Goal: Task Accomplishment & Management: Use online tool/utility

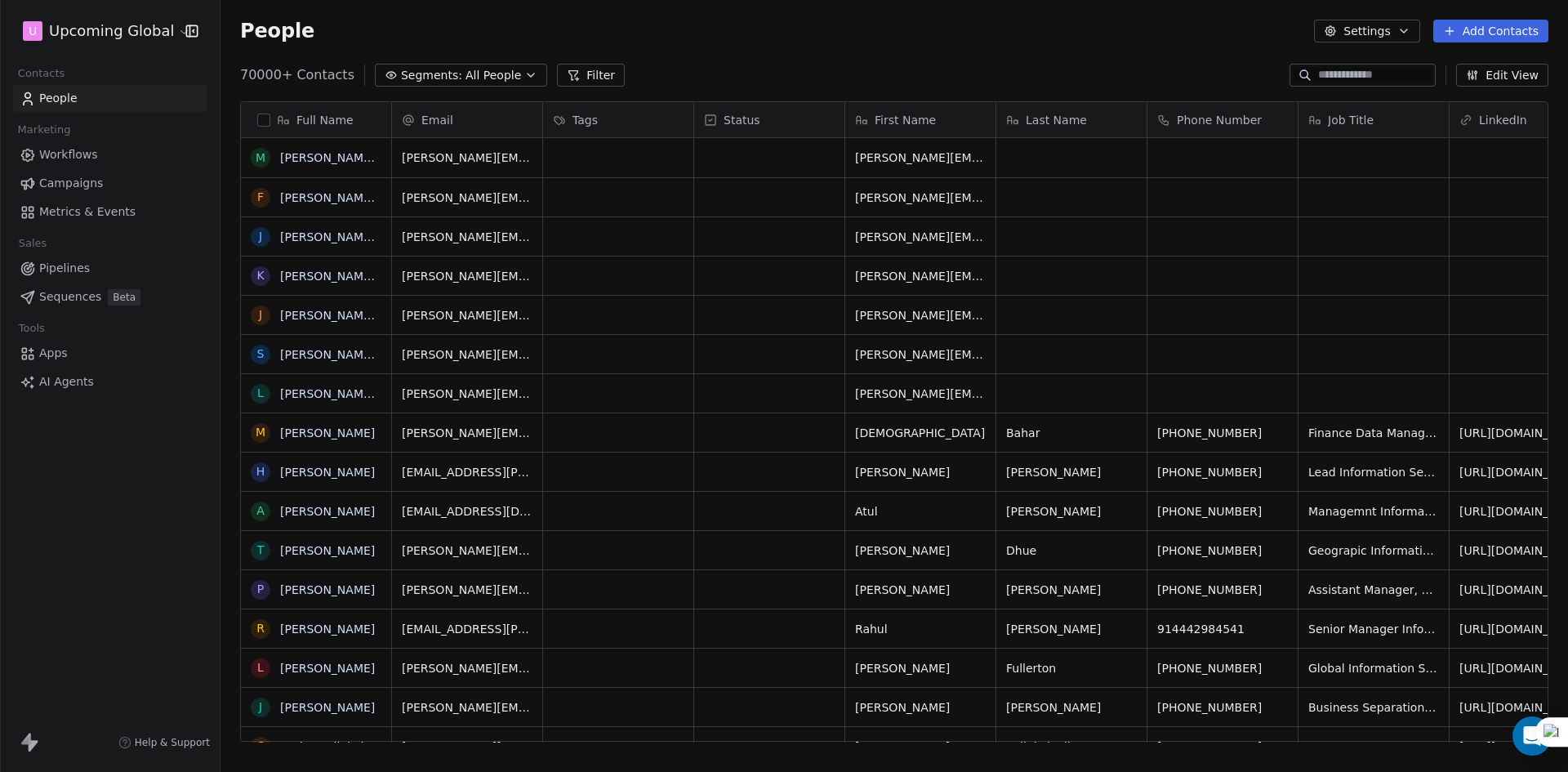
scroll to position [666, 1335]
click at [440, 78] on span "Segments:" at bounding box center [431, 75] width 62 height 17
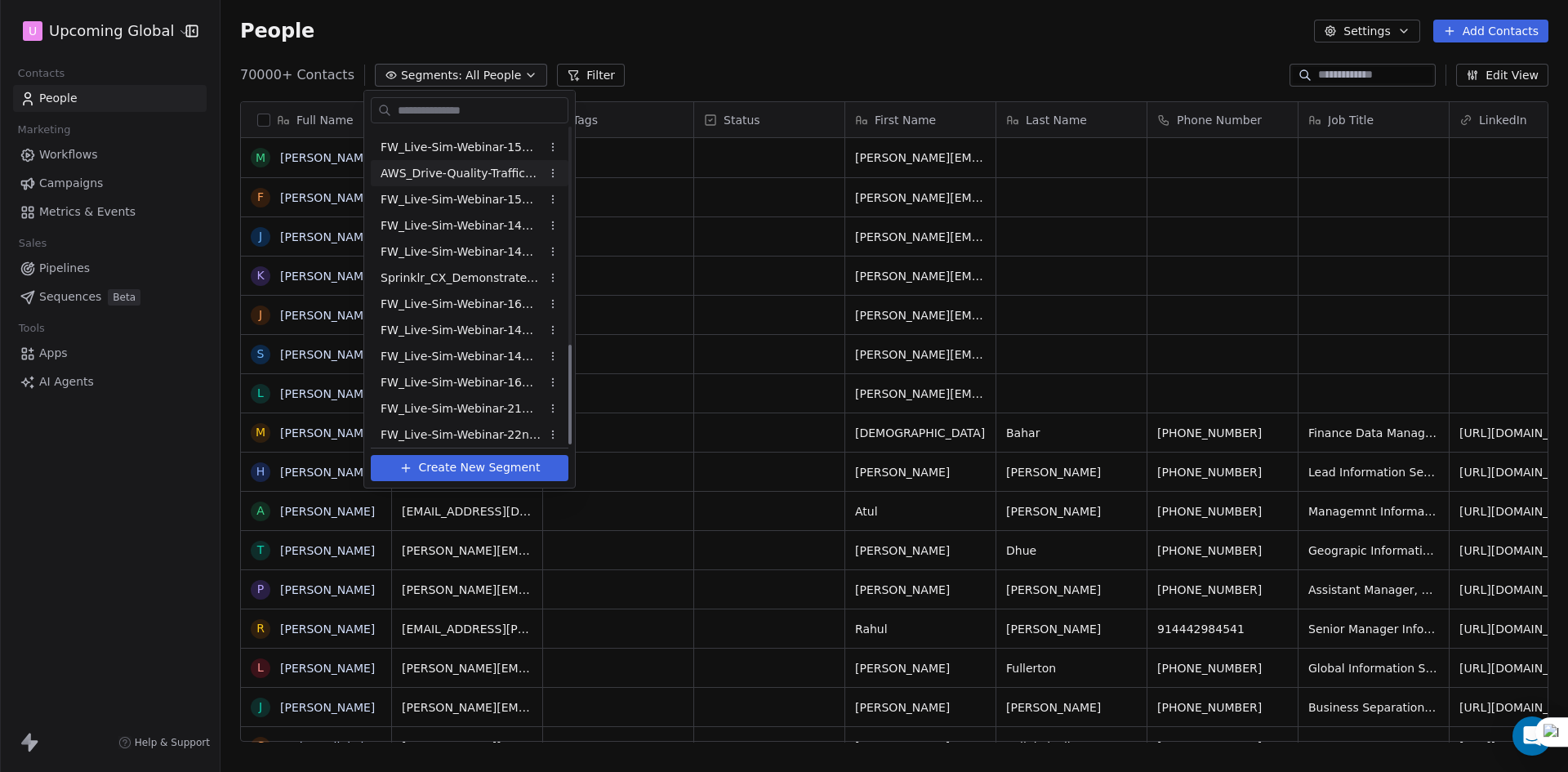
scroll to position [682, 0]
click at [493, 401] on span "FW_Live-Sim-Webinar-21Oct'25-EU" at bounding box center [460, 402] width 160 height 17
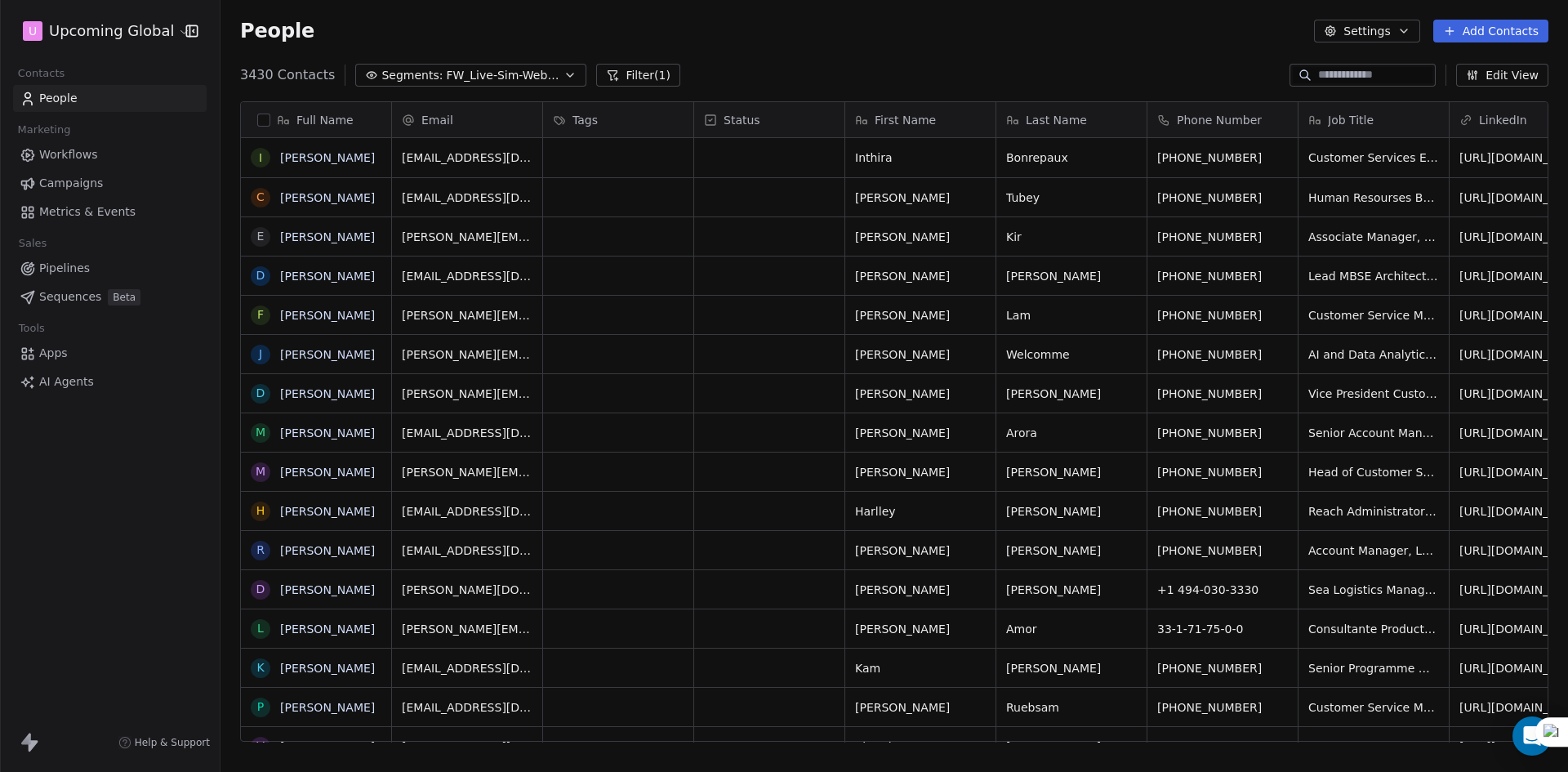
scroll to position [666, 1335]
click at [620, 75] on button "Filter (1)" at bounding box center [638, 75] width 84 height 23
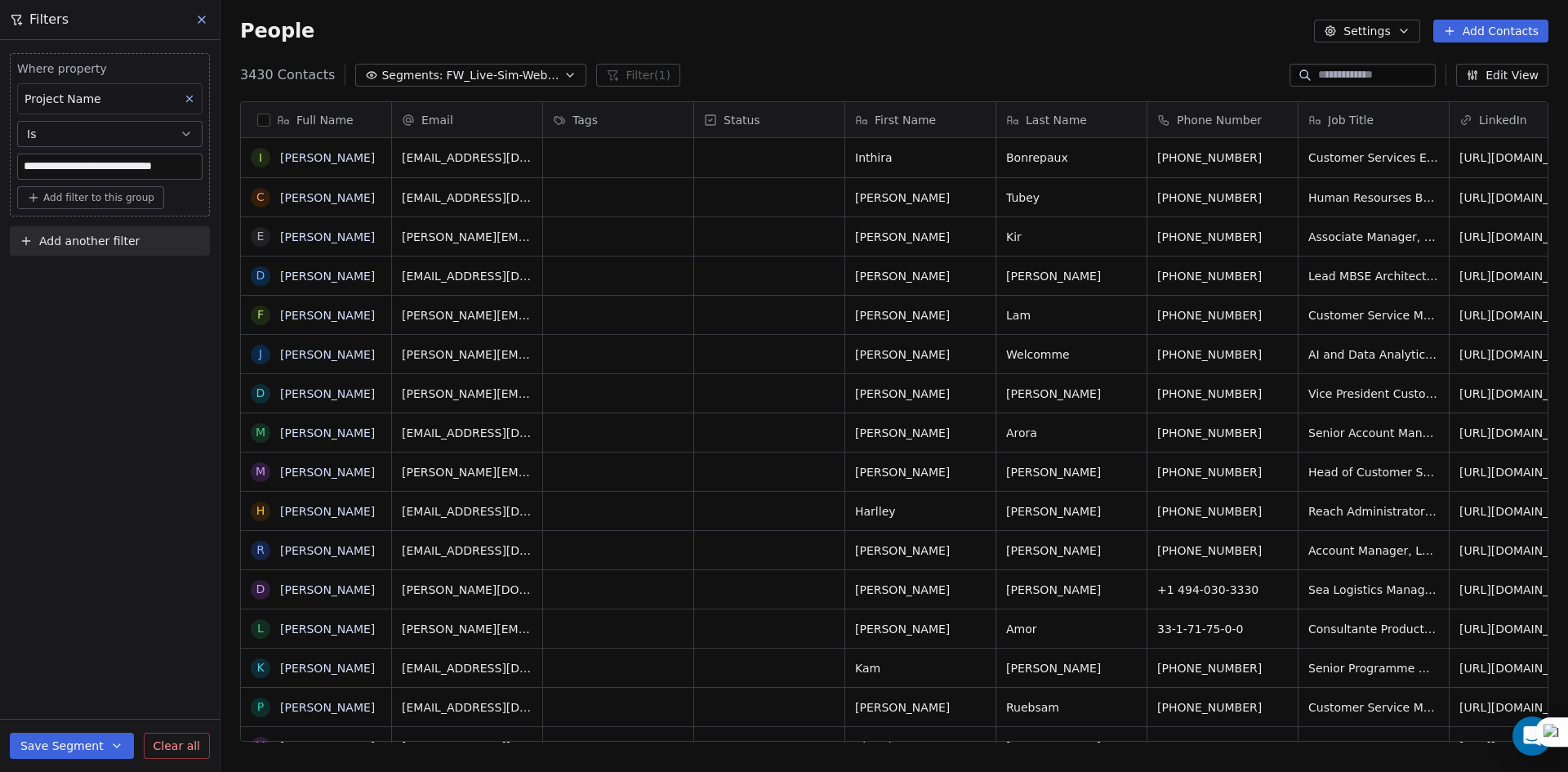
drag, startPoint x: 116, startPoint y: 248, endPoint x: 105, endPoint y: 255, distance: 13.0
click at [117, 248] on span "Add another filter" at bounding box center [89, 241] width 100 height 17
click at [93, 283] on span "Contact properties" at bounding box center [80, 280] width 106 height 17
type input "****"
click at [108, 374] on div "Registered on Bigmarker?" at bounding box center [110, 364] width 185 height 26
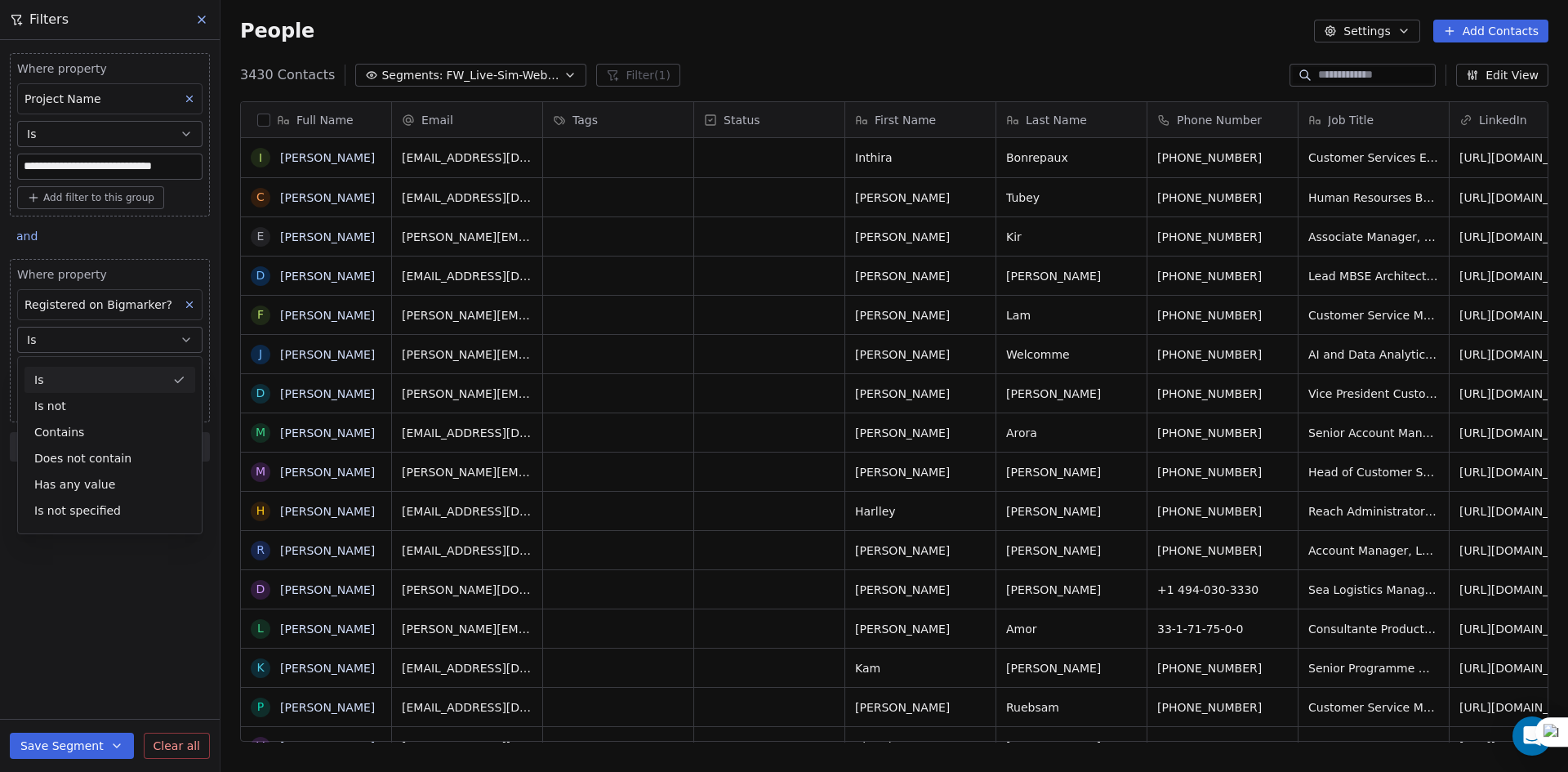
click at [108, 343] on button "Is" at bounding box center [110, 340] width 185 height 26
click at [91, 389] on div "Where property Registered on Bigmarker? Is Add filter to this group" at bounding box center [110, 340] width 200 height 163
click at [96, 379] on input at bounding box center [110, 372] width 184 height 25
click at [98, 372] on input at bounding box center [110, 372] width 184 height 25
click at [117, 329] on button "Is" at bounding box center [110, 340] width 185 height 26
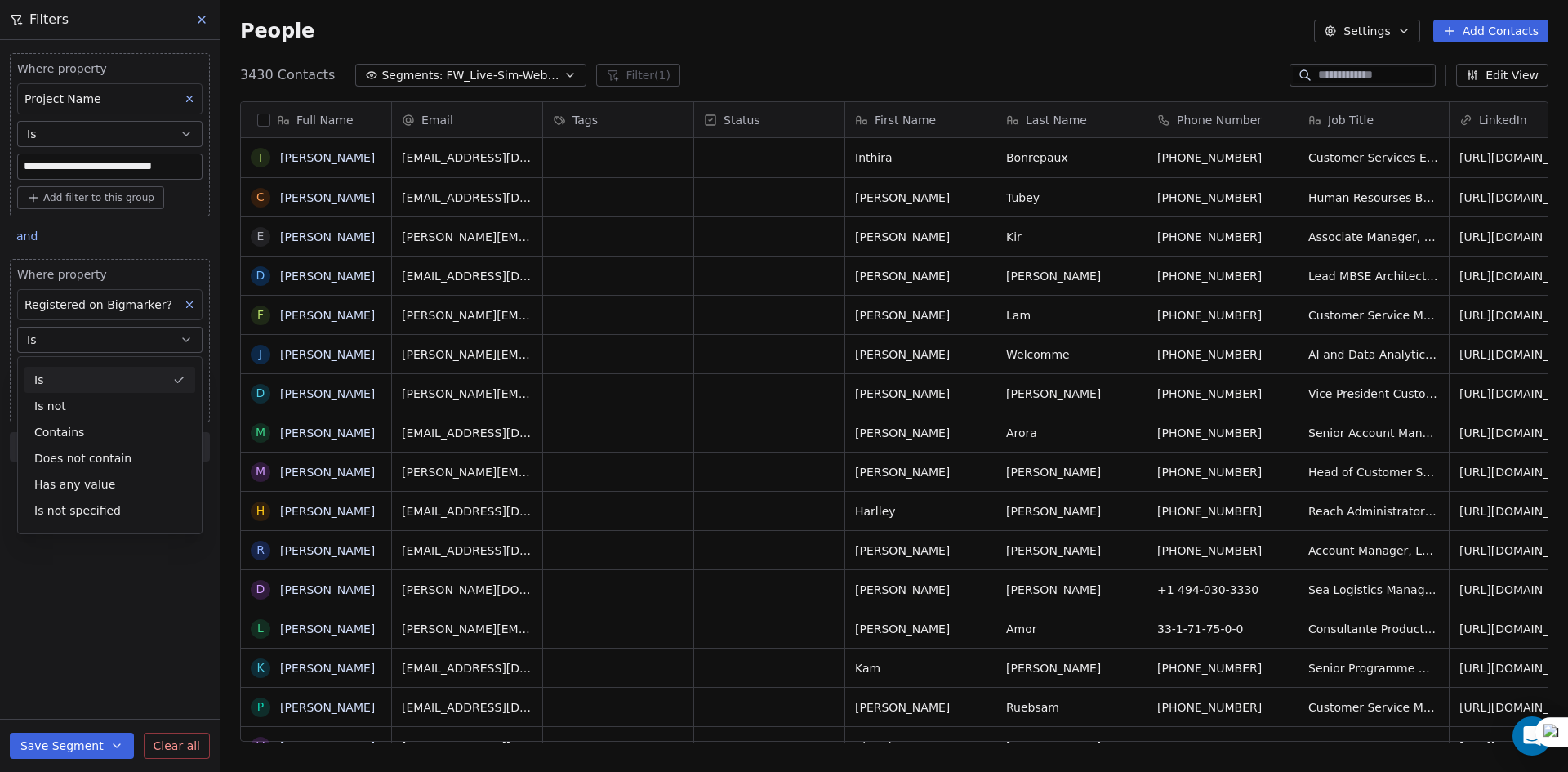
click at [125, 340] on button "Is" at bounding box center [110, 340] width 185 height 26
click at [112, 363] on input at bounding box center [110, 372] width 184 height 25
type input "****"
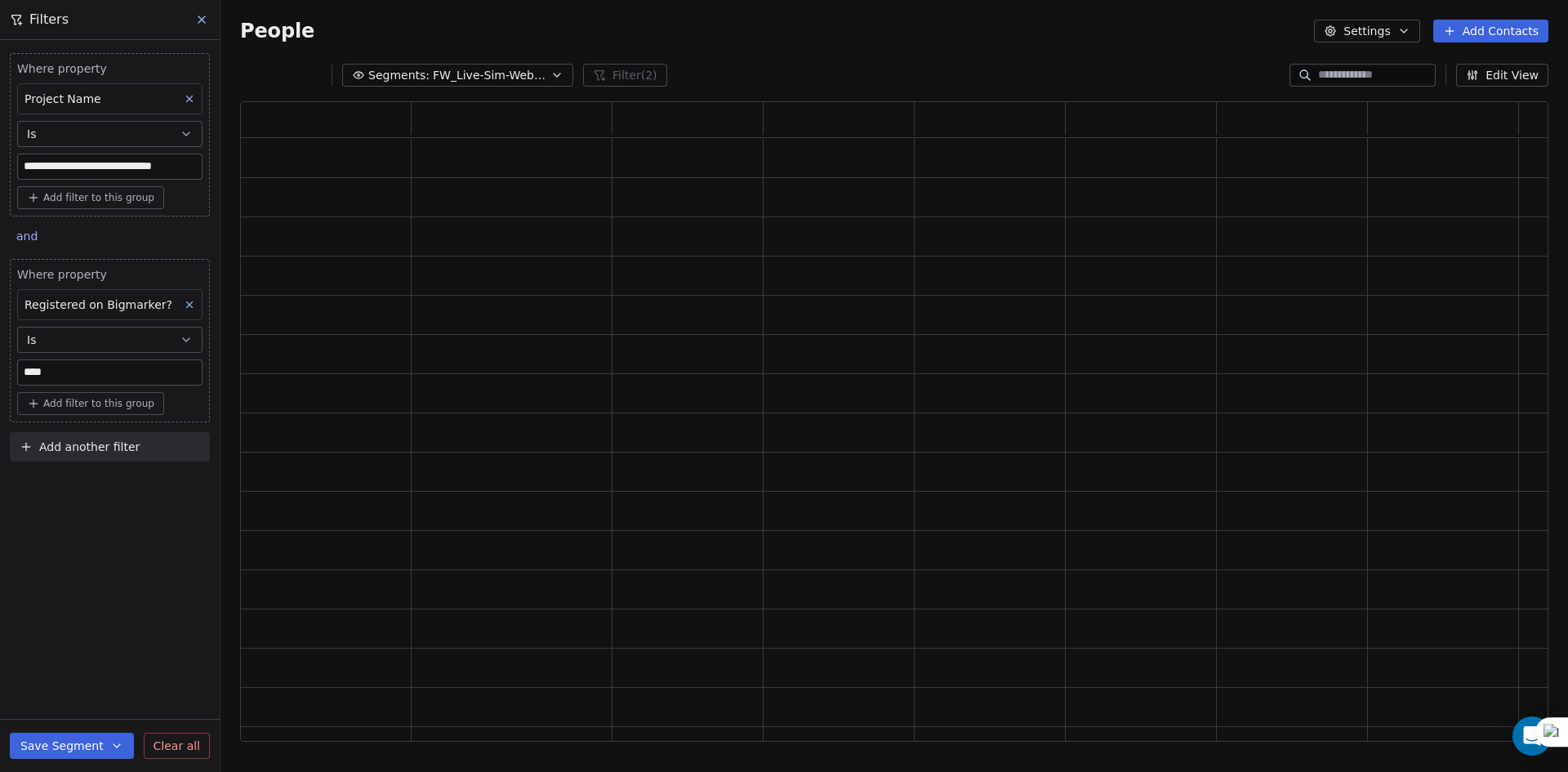
scroll to position [628, 1296]
click at [174, 399] on div "Add filter to this group" at bounding box center [110, 404] width 185 height 23
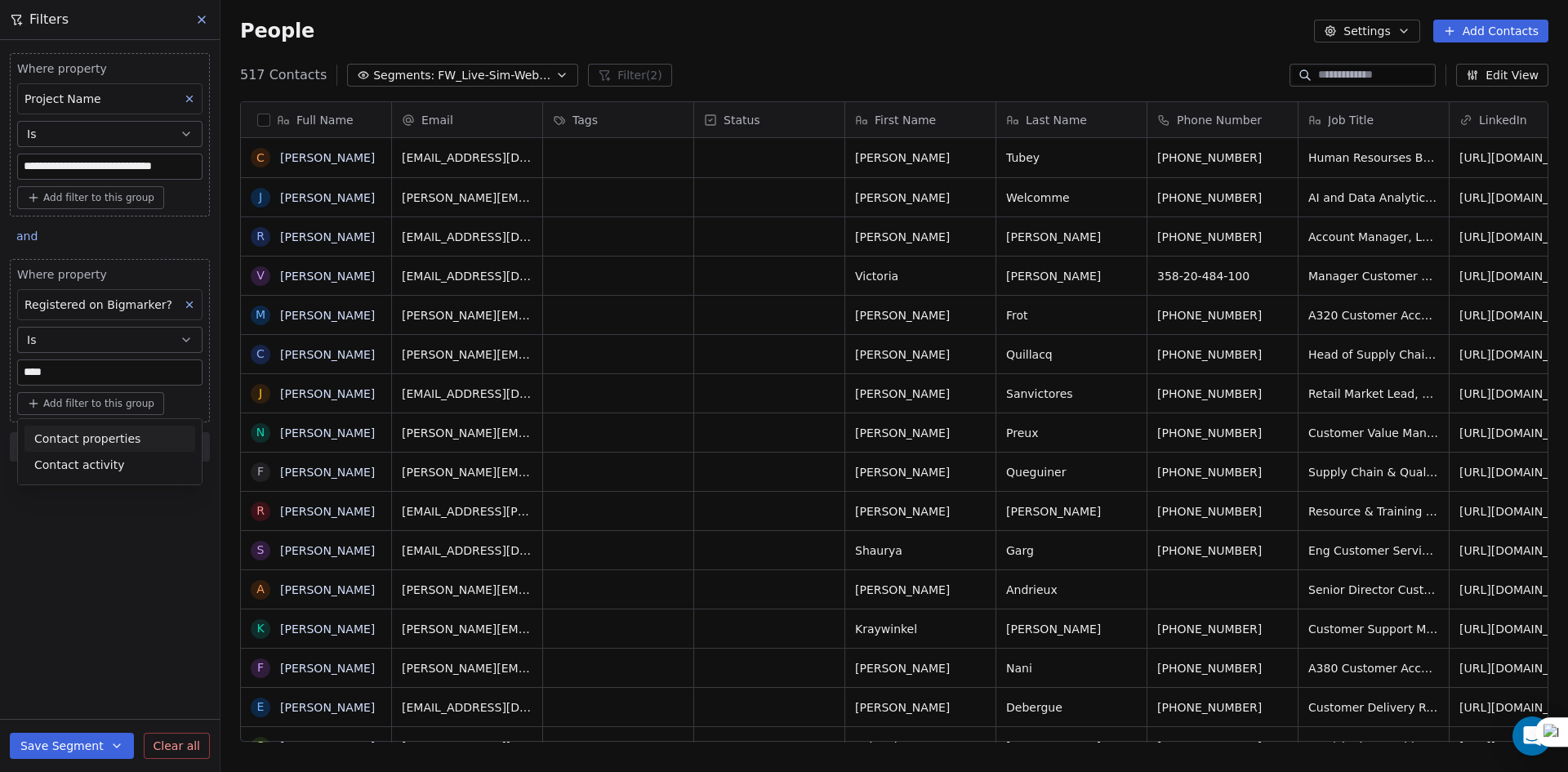
scroll to position [666, 1335]
click at [157, 525] on html "**********" at bounding box center [784, 386] width 1568 height 772
click at [257, 121] on div "Full Name" at bounding box center [314, 120] width 127 height 16
click at [267, 125] on html "**********" at bounding box center [784, 386] width 1568 height 772
click at [264, 125] on button "button" at bounding box center [264, 120] width 13 height 13
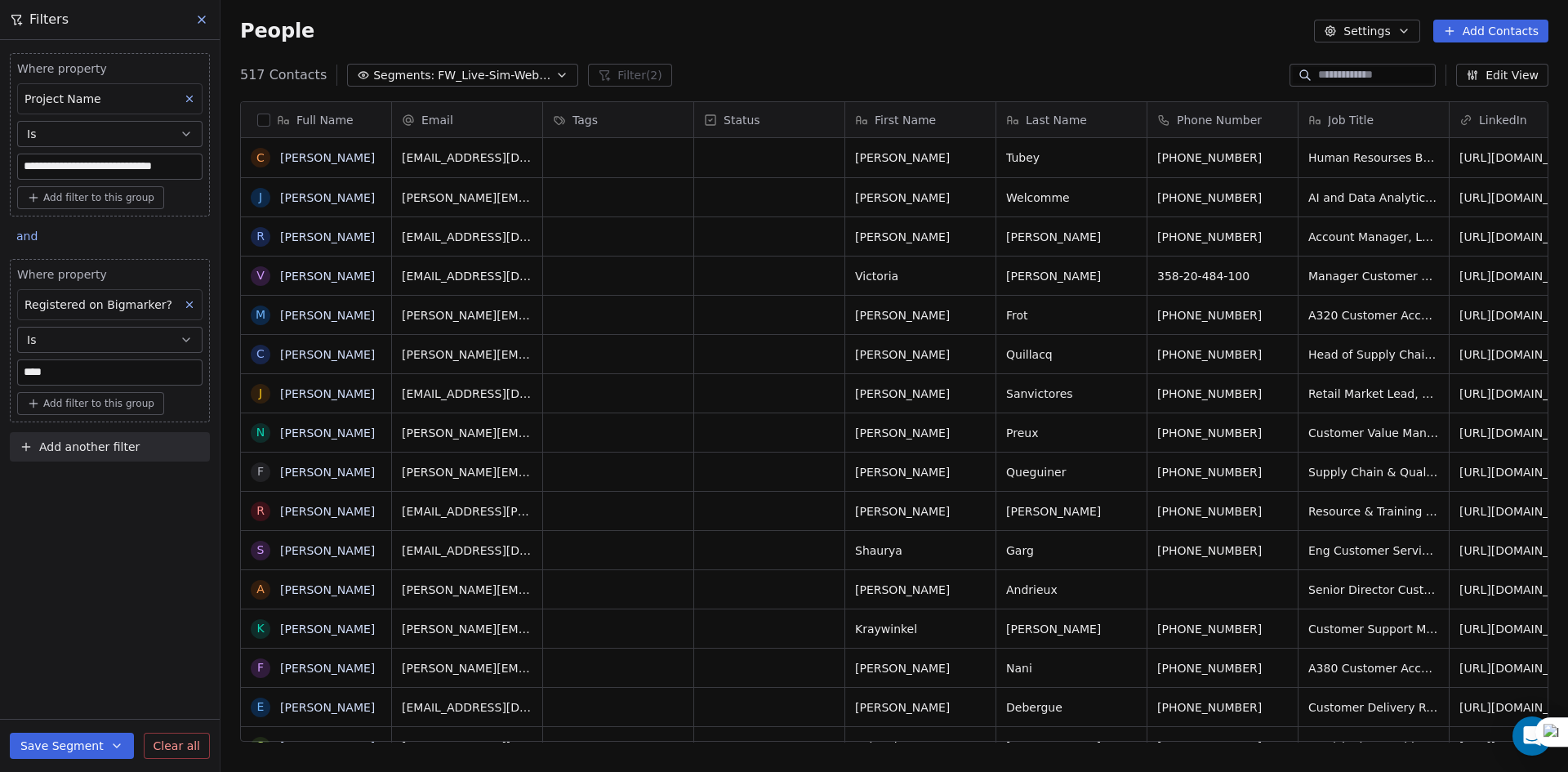
scroll to position [610, 1335]
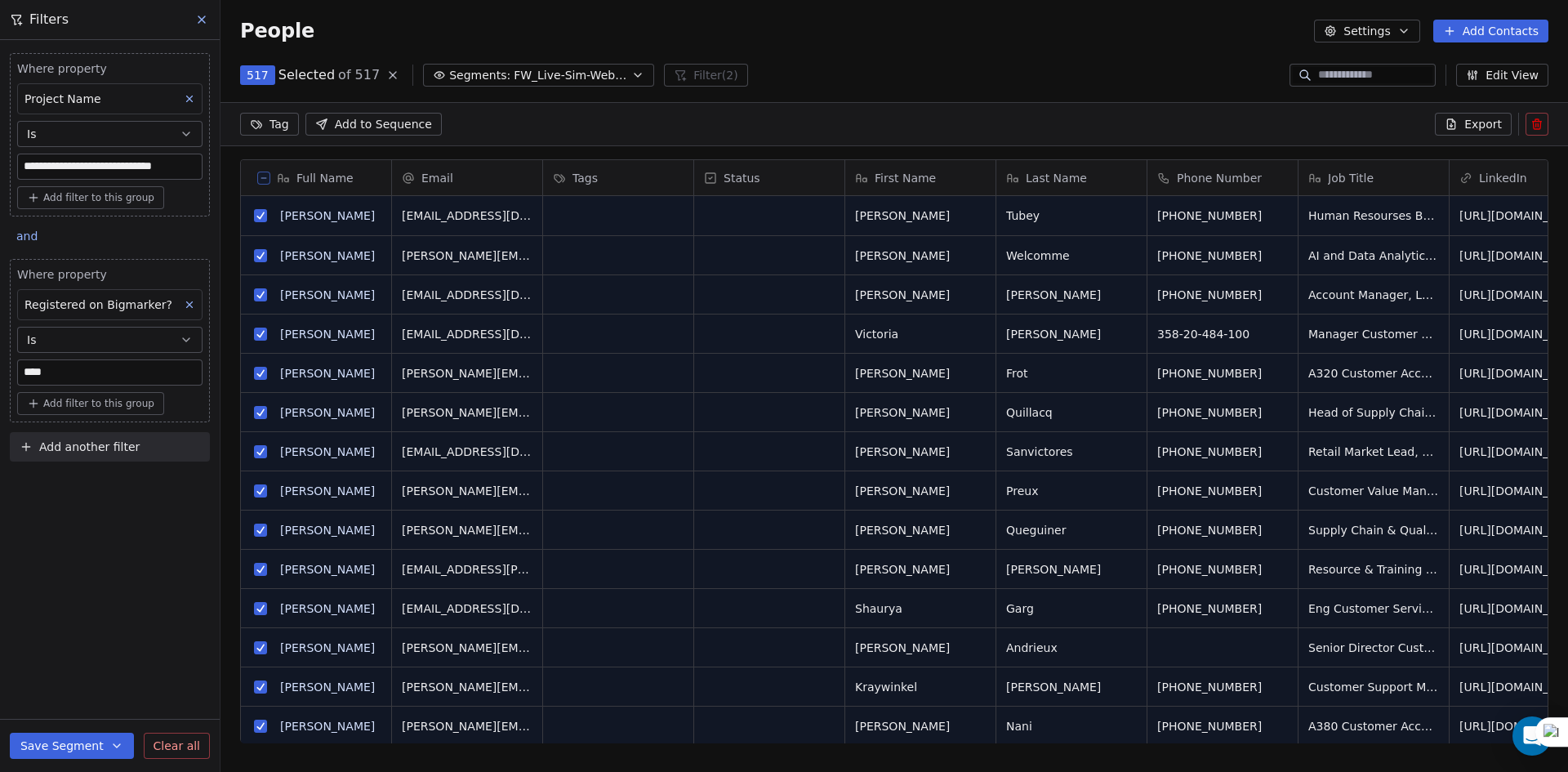
click at [1464, 121] on button "Export" at bounding box center [1473, 124] width 77 height 23
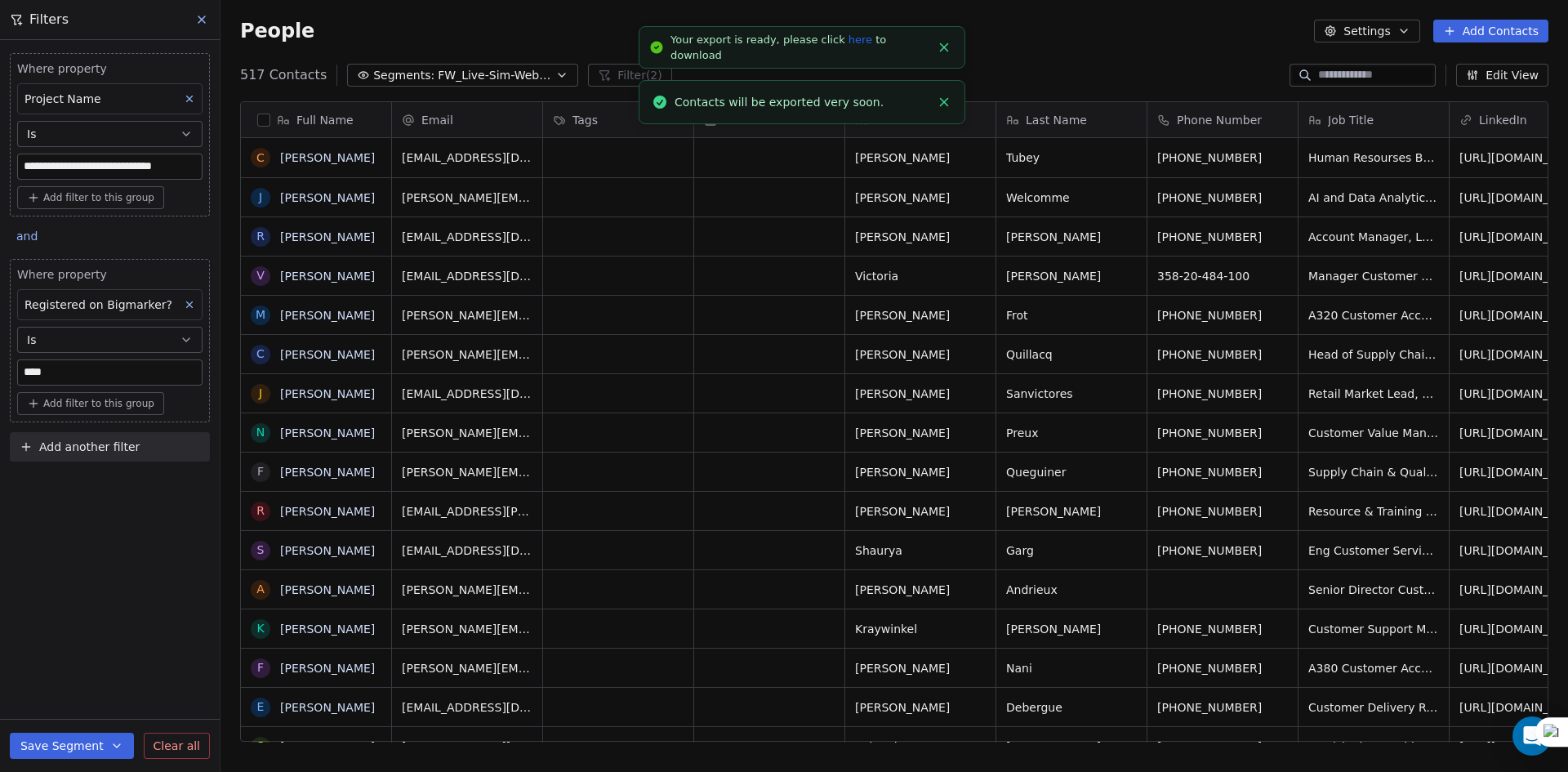
click at [848, 43] on link "here" at bounding box center [859, 39] width 24 height 12
